Goal: Task Accomplishment & Management: Manage account settings

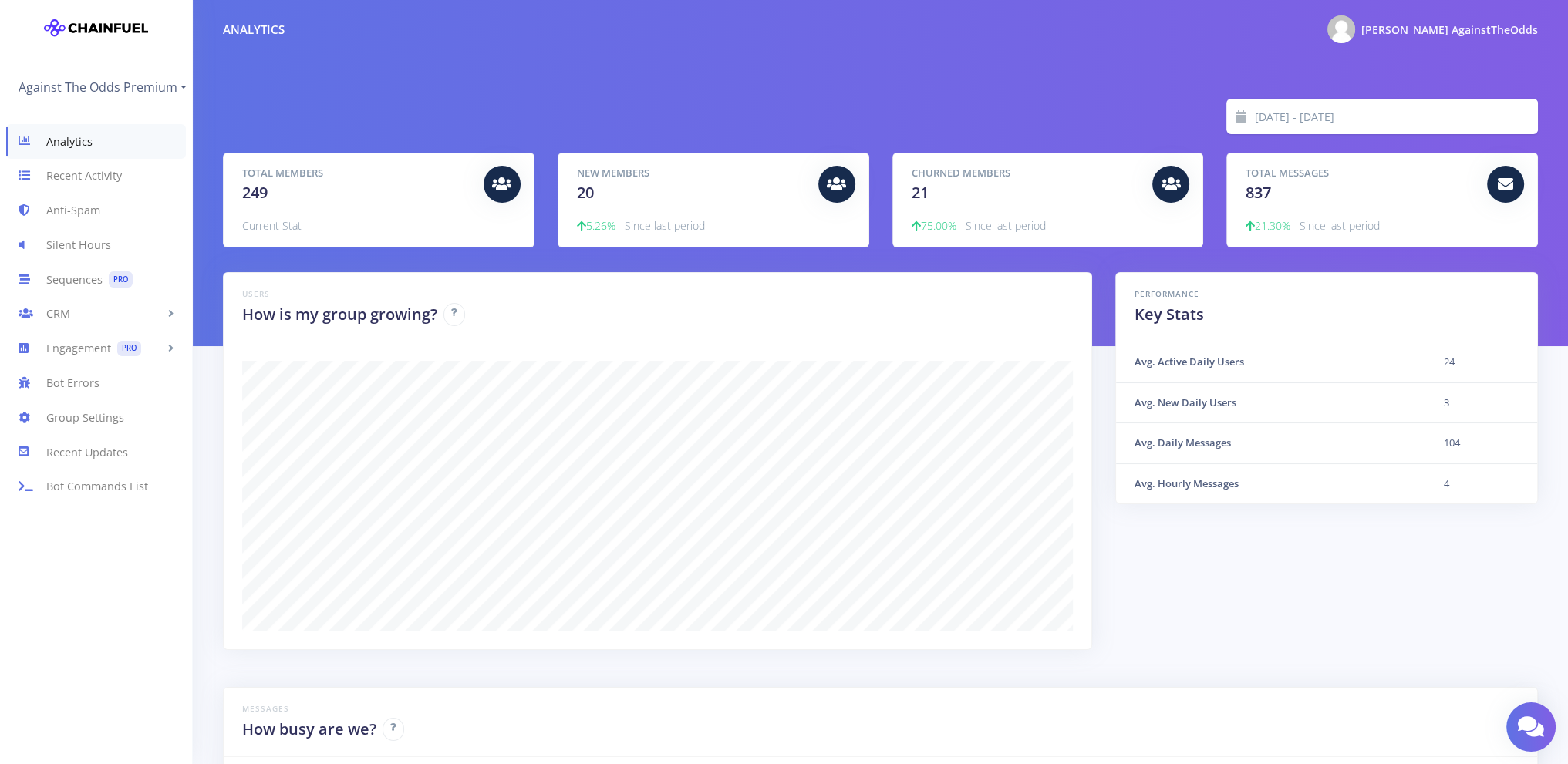
scroll to position [269, 1276]
click at [1483, 30] on span "[PERSON_NAME] AgainstTheOdds" at bounding box center [1449, 30] width 177 height 15
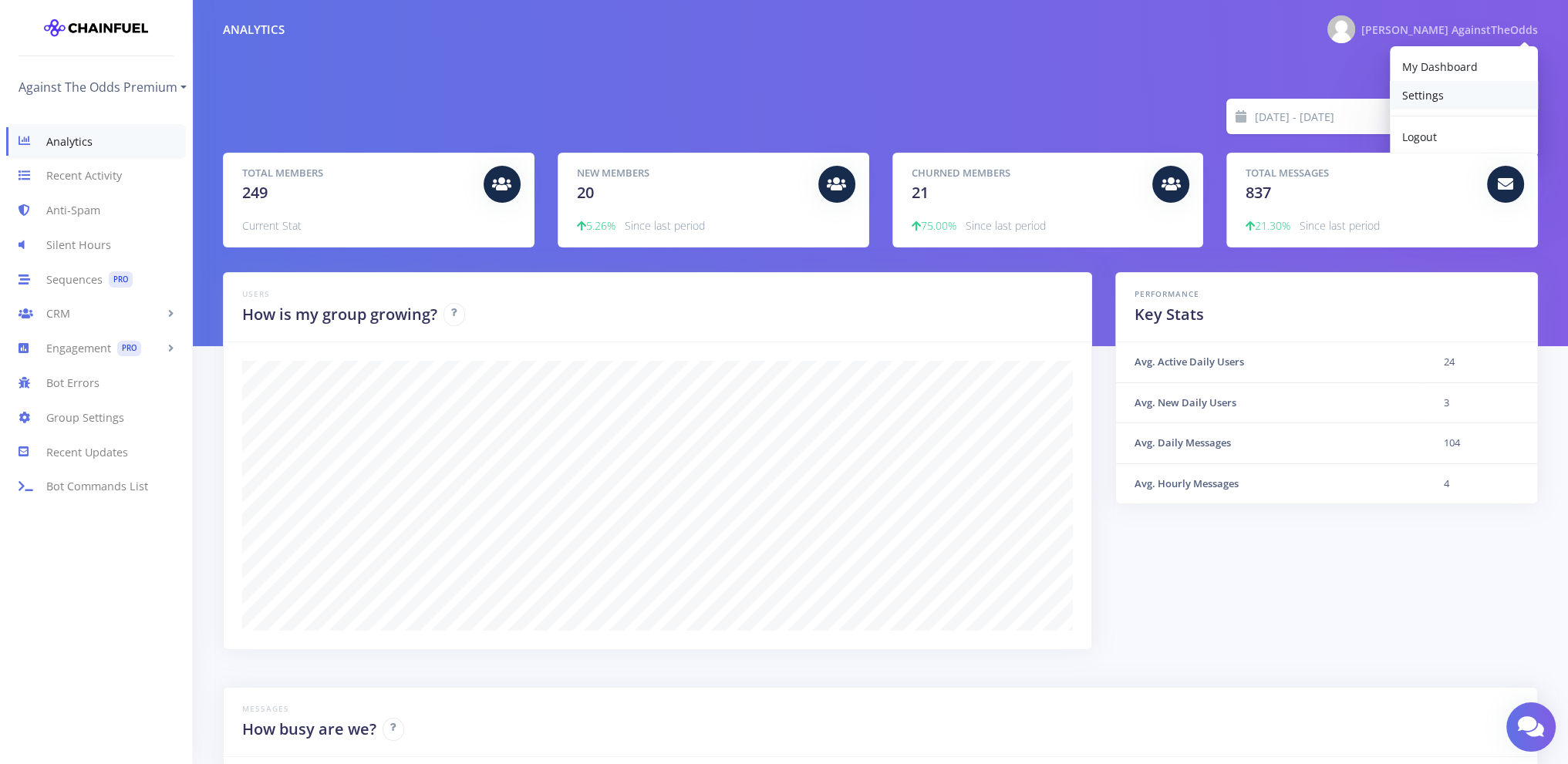
click at [1425, 89] on span "Settings" at bounding box center [1422, 95] width 42 height 15
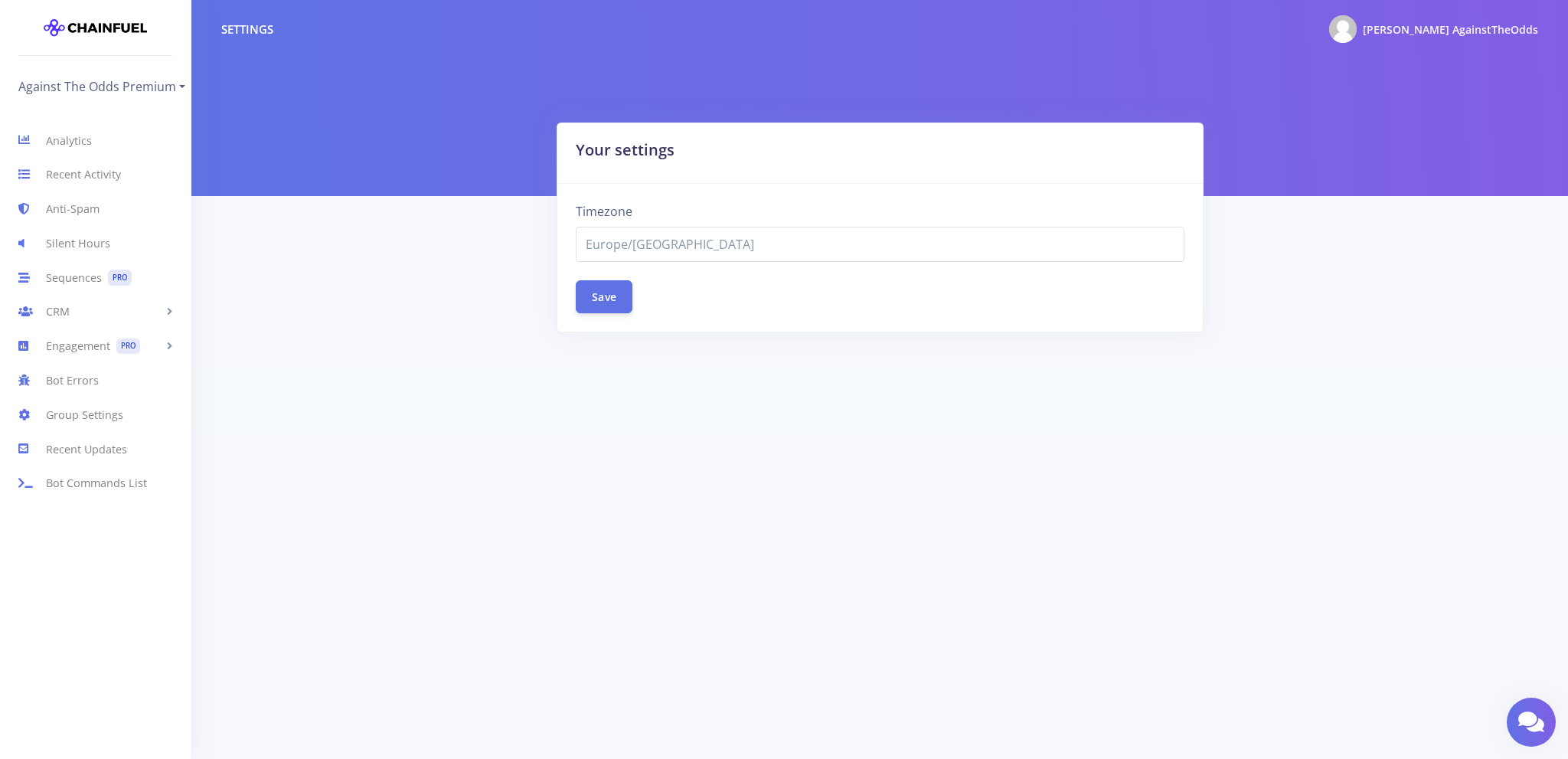
select select "Europe/[GEOGRAPHIC_DATA]"
click at [76, 415] on link "Group Settings" at bounding box center [95, 415] width 190 height 35
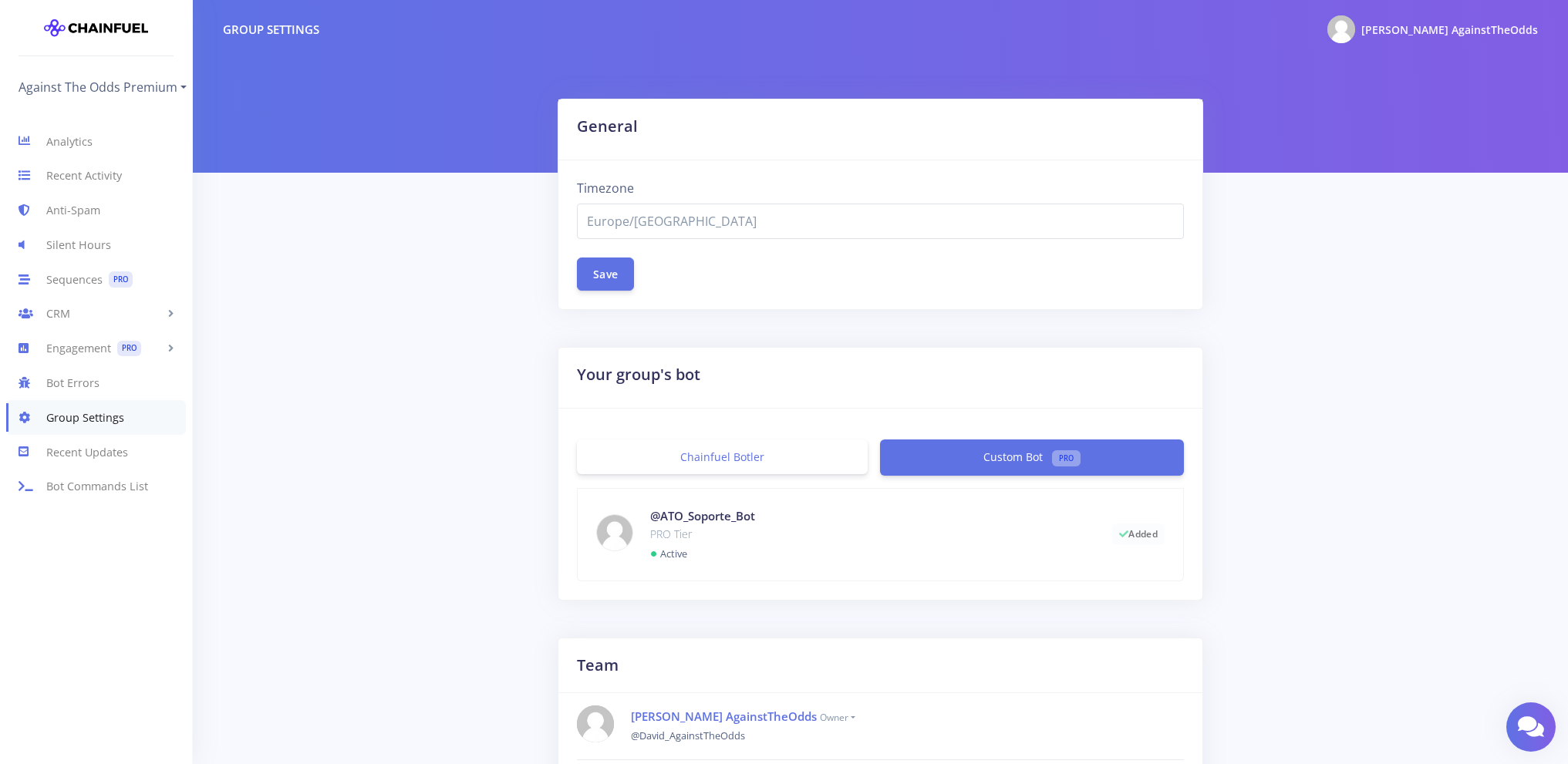
select select "Europe/[GEOGRAPHIC_DATA]"
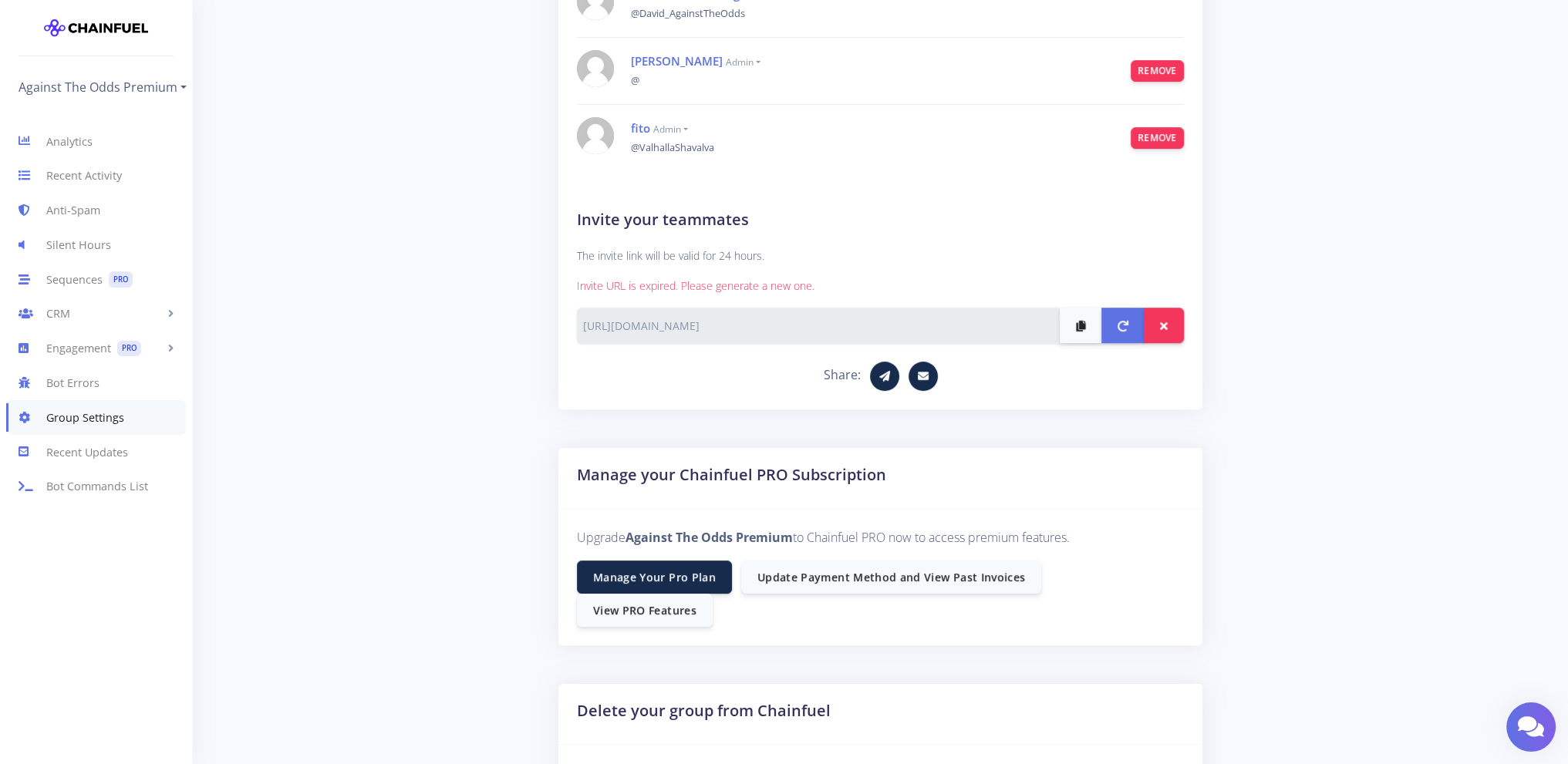
scroll to position [869, 0]
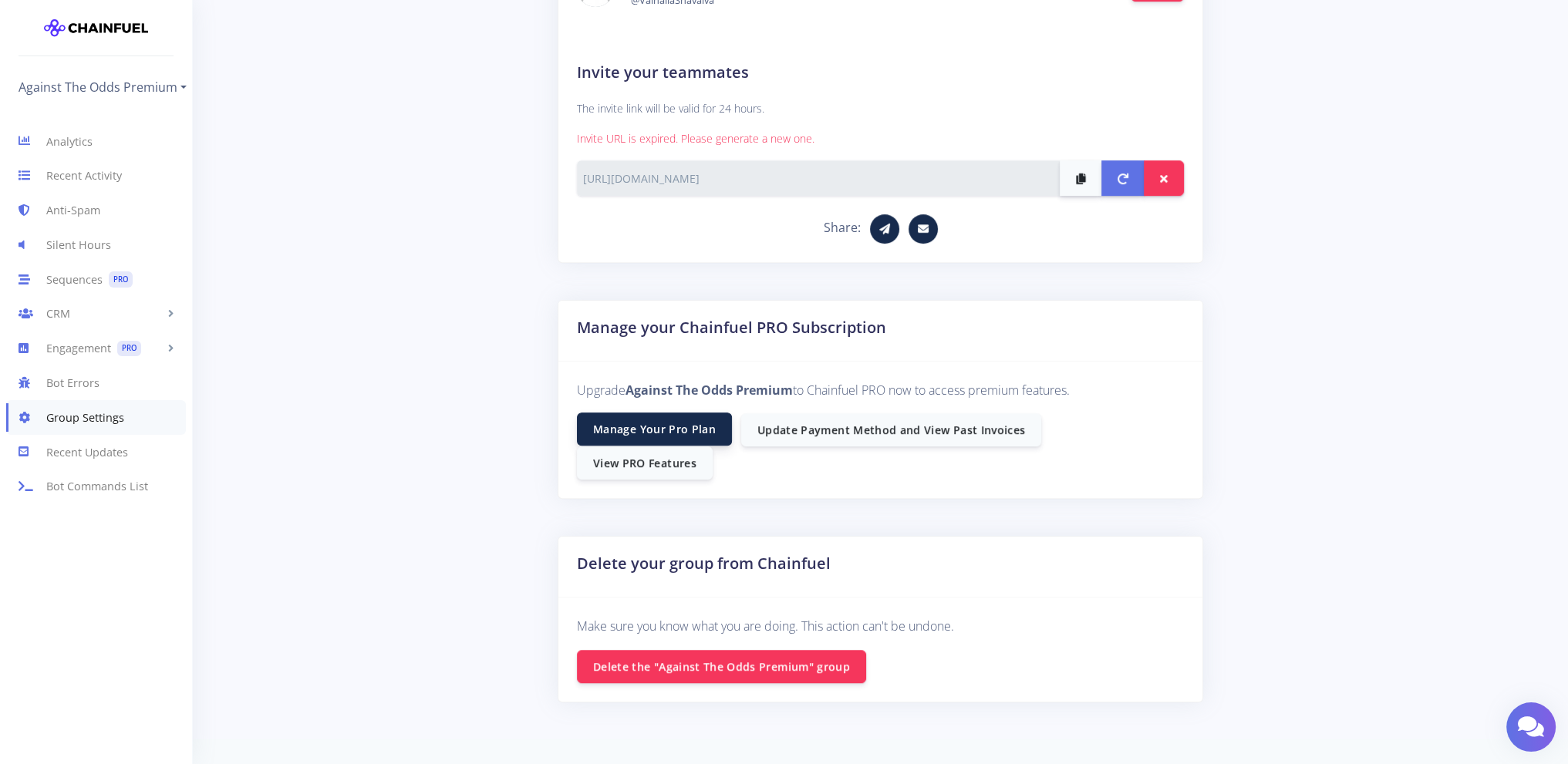
click at [691, 424] on link "Manage Your Pro Plan" at bounding box center [655, 429] width 155 height 33
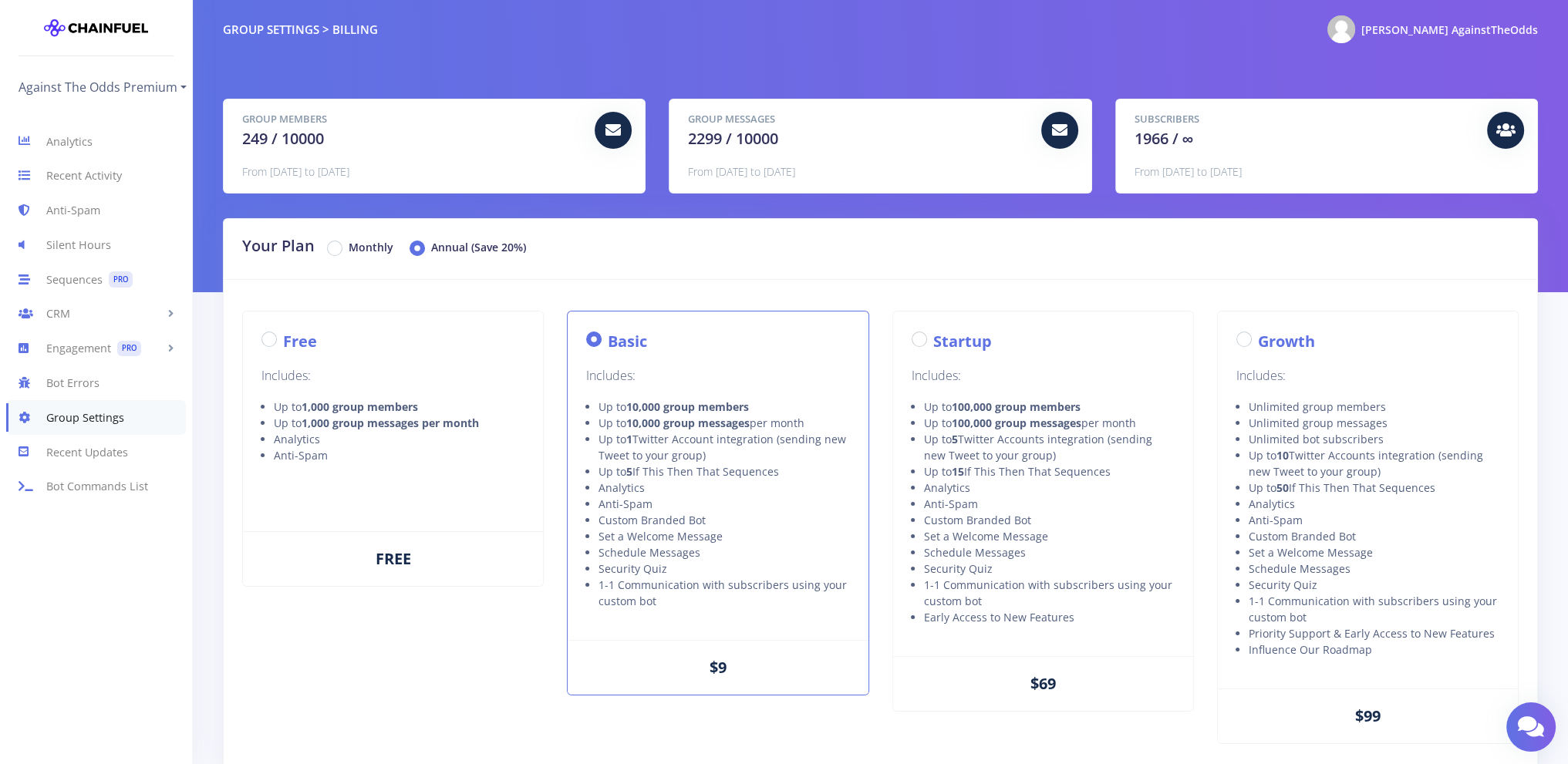
click at [367, 19] on div "Group Settings > Billing David AgainstTheOdds My Dashboard Settings Logout" at bounding box center [879, 29] width 1375 height 34
click at [288, 30] on div "Group Settings > Billing" at bounding box center [301, 30] width 155 height 17
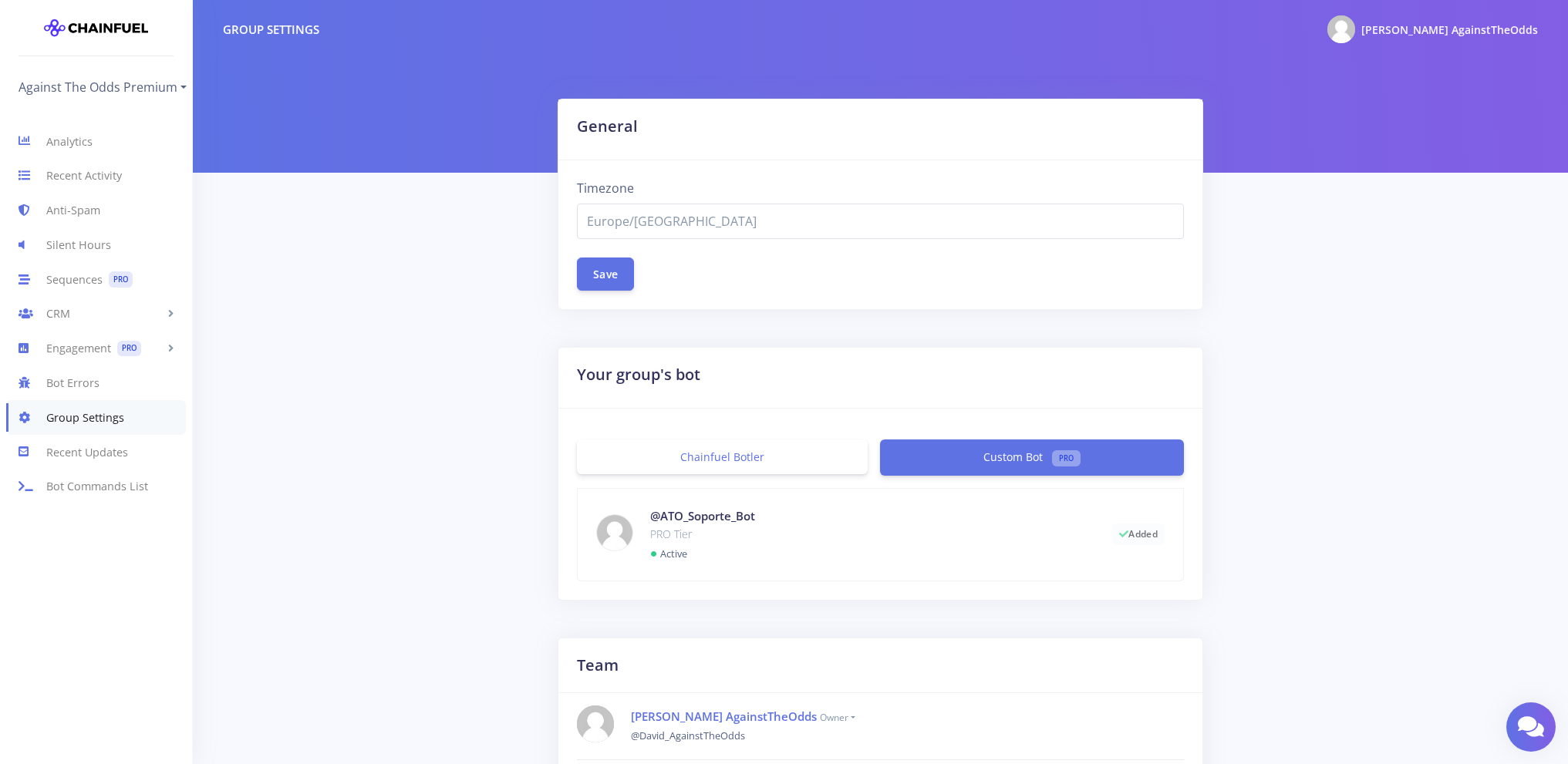
select select "Europe/[GEOGRAPHIC_DATA]"
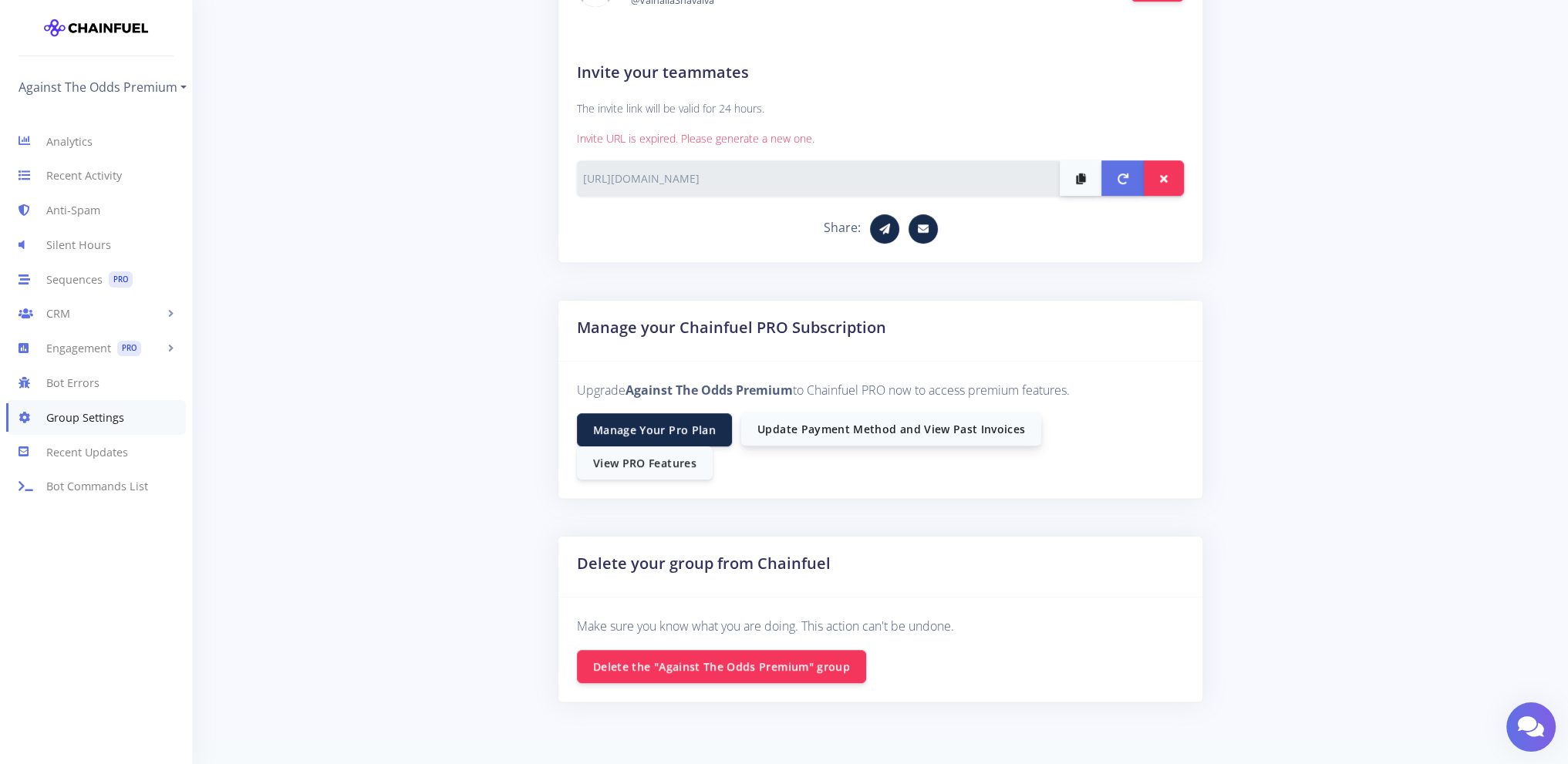
click at [901, 434] on link "Update Payment Method and View Past Invoices" at bounding box center [891, 429] width 300 height 33
